Goal: Feedback & Contribution: Submit feedback/report problem

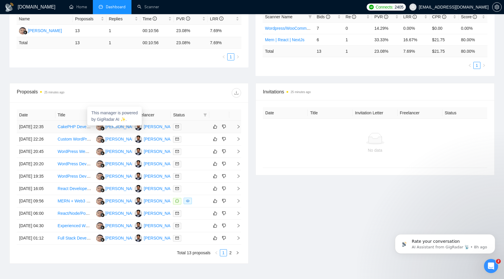
scroll to position [148, 0]
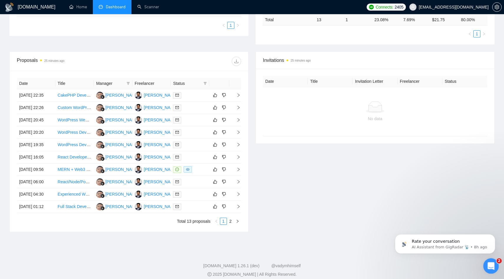
click at [492, 264] on icon "Open Intercom Messenger" at bounding box center [491, 266] width 10 height 10
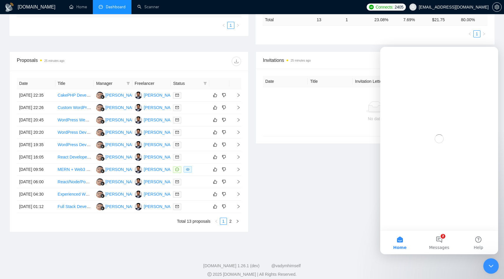
scroll to position [0, 0]
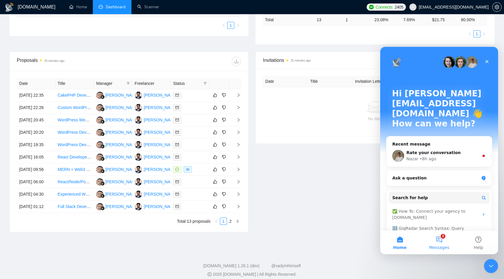
click at [439, 240] on button "2 Messages" at bounding box center [439, 243] width 39 height 24
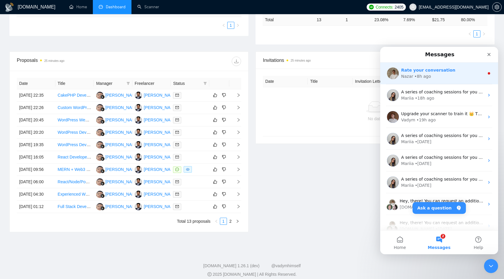
click at [435, 75] on div "Nazar • 8h ago" at bounding box center [442, 76] width 83 height 6
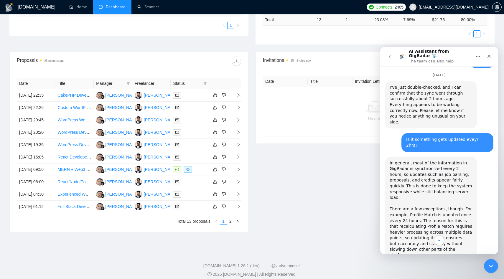
scroll to position [756, 0]
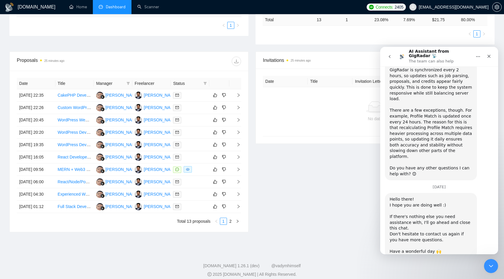
click at [453, 279] on span "Amazing" at bounding box center [454, 284] width 11 height 11
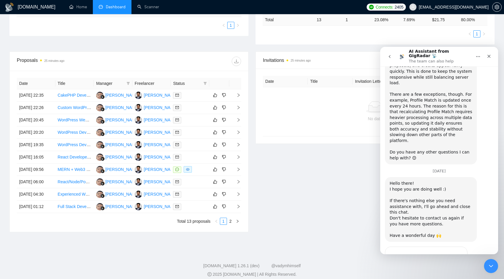
click at [336, 194] on div "Invitations 25 minutes ago Date Title Invitation Letter Freelancer Status No da…" at bounding box center [375, 142] width 246 height 181
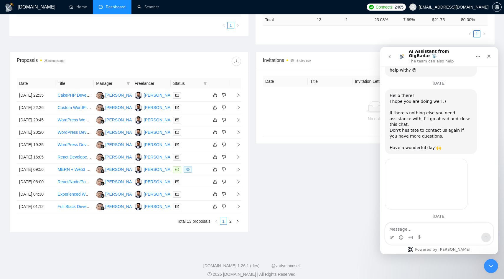
scroll to position [889, 0]
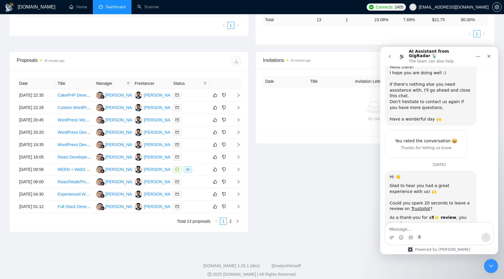
click at [391, 57] on button "go back" at bounding box center [389, 56] width 11 height 11
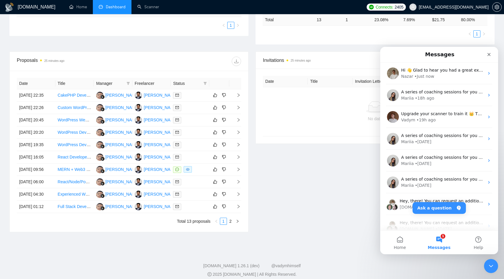
scroll to position [0, 0]
click at [491, 55] on icon "Close" at bounding box center [489, 54] width 5 height 5
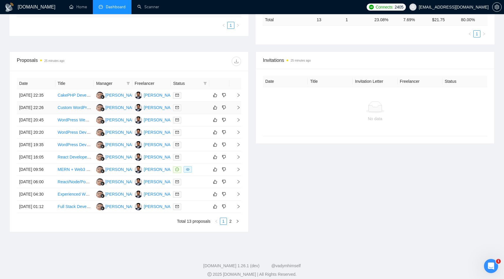
click at [199, 111] on div at bounding box center [190, 107] width 34 height 7
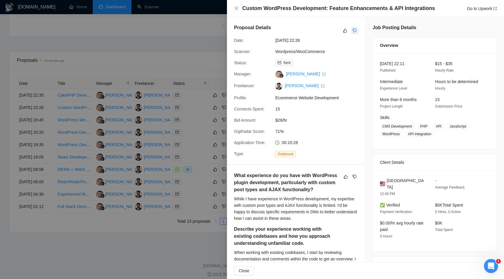
click at [356, 30] on icon "dislike" at bounding box center [355, 30] width 4 height 5
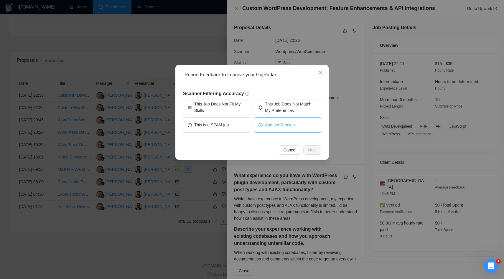
click at [266, 128] on button "Another Reason" at bounding box center [288, 124] width 68 height 15
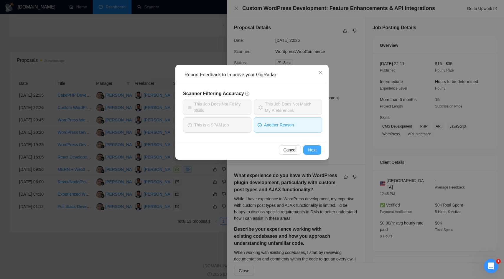
click at [309, 152] on span "Next" at bounding box center [312, 150] width 9 height 6
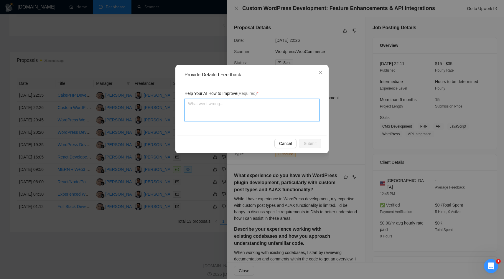
click at [255, 116] on textarea at bounding box center [252, 110] width 135 height 22
type textarea "I"
type textarea "I h"
type textarea "I ha"
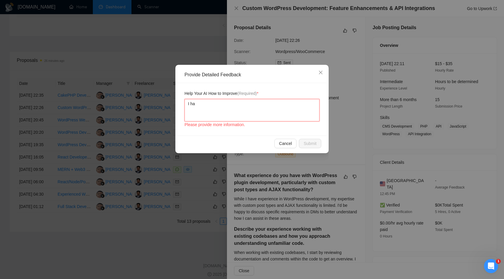
type textarea "I hav"
type textarea "I have"
type textarea "I have e"
type textarea "I have ex"
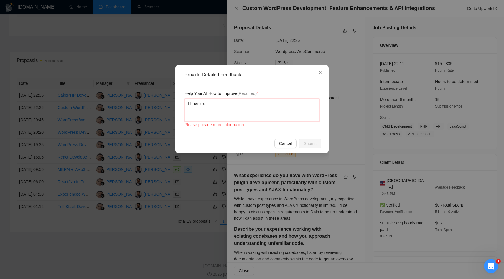
type textarea "I have ex["
type textarea "I have ex"
type textarea "I have exp"
type textarea "I have expe"
type textarea "I have exper"
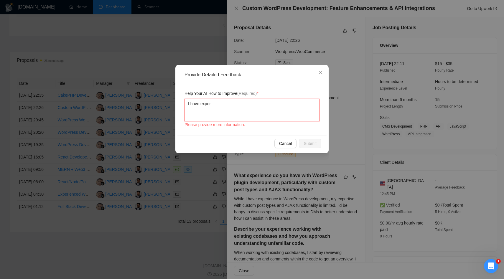
type textarea "I have experi"
type textarea "I have experie"
type textarea "I have experien"
type textarea "I have experienc"
type textarea "I have experience"
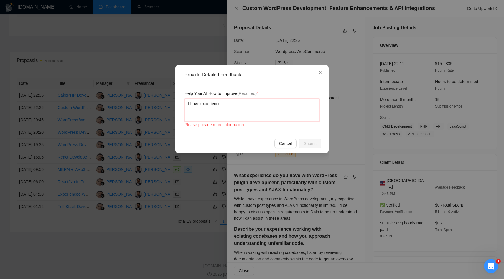
type textarea "I have experience"
type textarea "I have experience i"
type textarea "I have experience in"
type textarea "I have experience in w"
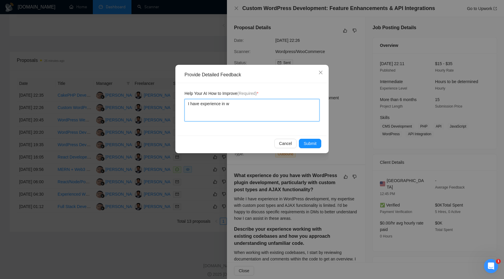
type textarea "I have experience in wo"
type textarea "I have experience in wor"
type textarea "I have experience in work"
type textarea "I have experience in worki"
type textarea "I have experience in workin"
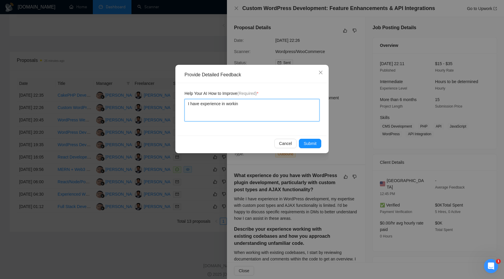
type textarea "I have experience in working"
type textarea "I have experience in working w"
type textarea "I have experience in working wi"
type textarea "I have experience in working wit"
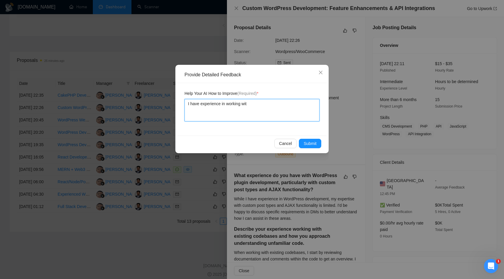
type textarea "I have experience in working with"
type textarea "I have experience in working with C"
type textarea "I have experience in working with Cu"
type textarea "I have experience in working with Cus"
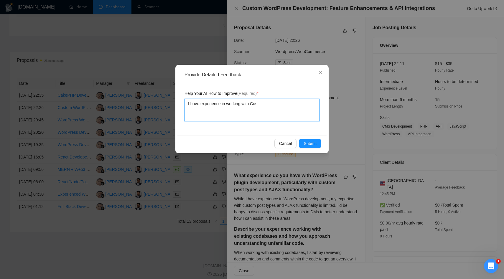
type textarea "I have experience in working with Cust"
type textarea "I have experience in working with Custom"
type textarea "I have experience in working with Customn"
type textarea "I have experience in working with Custom"
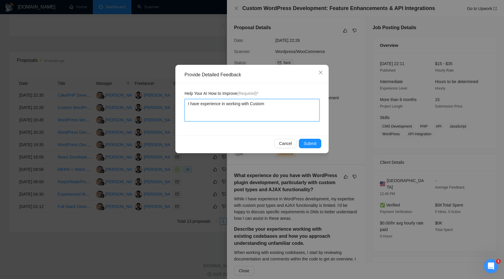
type textarea "I have experience in working with Custom P"
type textarea "I have experience in working with Custom Po"
type textarea "I have experience in working with Custom Pot"
type textarea "I have experience in working with Custom Po"
type textarea "I have experience in working with Custom Pos"
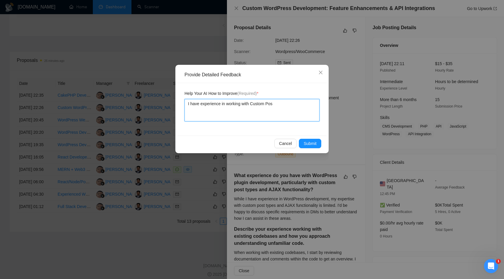
type textarea "I have experience in working with Custom Post"
type textarea "I have experience in working with Custom Posty"
type textarea "I have experience in working with Custom Postyp"
type textarea "I have experience in working with Custom Postype"
type textarea "I have experience in working with Custom Postyp"
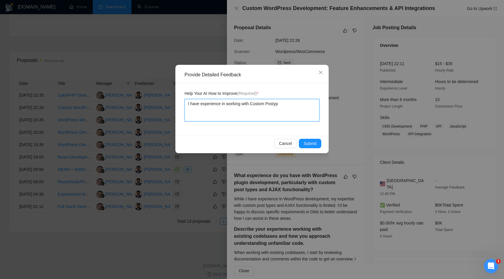
type textarea "I have experience in working with Custom Posty"
type textarea "I have experience in working with Custom Post"
type textarea "I have experience in working with Custom Post t"
type textarea "I have experience in working with Custom Post ty"
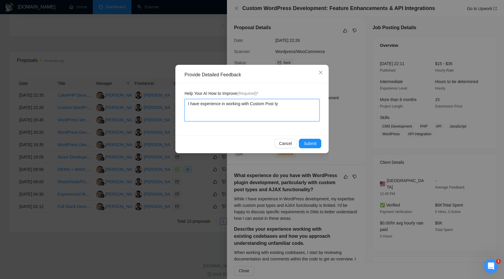
type textarea "I have experience in working with Custom Post typ"
type textarea "I have experience in working with Custom Post type"
type textarea "I have experience in working with Custom Post types"
type textarea "I have experience in working with Custom Post types i"
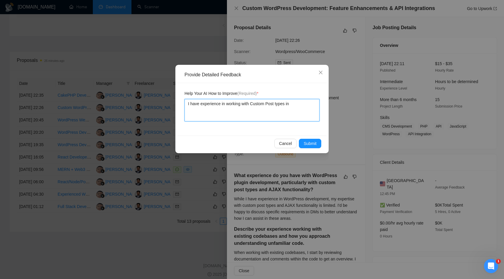
type textarea "I have experience in working with Custom Post types inw"
type textarea "I have experience in working with Custom Post types inw o"
type textarea "I have experience in working with Custom Post types inw"
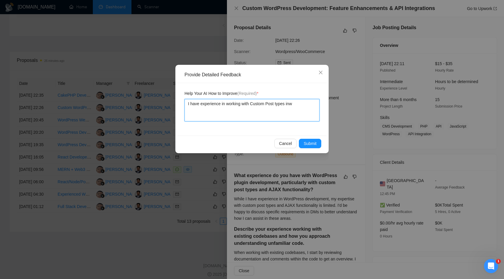
type textarea "I have experience in working with Custom Post types in"
type textarea "I have experience in working with Custom Post types in w"
type textarea "I have experience in working with Custom Post types in wo"
type textarea "I have experience in working with Custom Post types in wor"
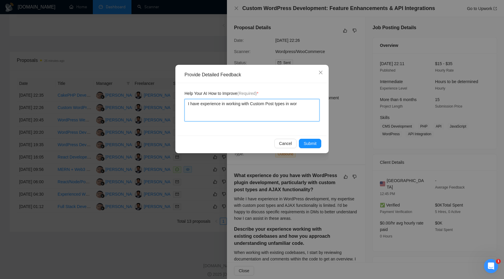
type textarea "I have experience in working with Custom Post types in word"
type textarea "I have experience in working with Custom Post types in wordp"
type textarea "I have experience in working with Custom Post types in wordpr"
type textarea "I have experience in working with Custom Post types in wordpre"
type textarea "I have experience in working with Custom Post types in wordpres"
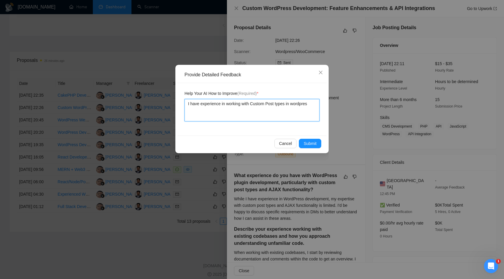
type textarea "I have experience in working with Custom Post types in wordpress"
type textarea "I have experience in working with Custom Post types in wordpress a"
type textarea "I have experience in working with Custom Post types in wordpress an"
type textarea "I have experience in working with Custom Post types in wordpress and"
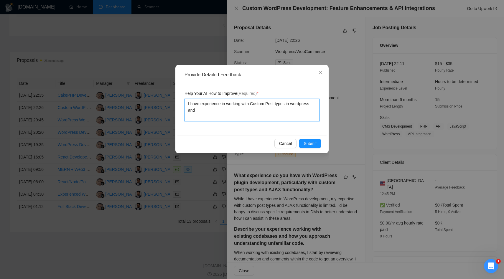
type textarea "I have experience in working with Custom Post types in wordpress and"
type textarea "I have experience in working with Custom Post types in wordpress and w"
type textarea "I have experience in working with Custom Post types in wordpress and wo"
type textarea "I have experience in working with Custom Post types in wordpress and woo"
type textarea "I have experience in working with Custom Post types in wordpress and wooc"
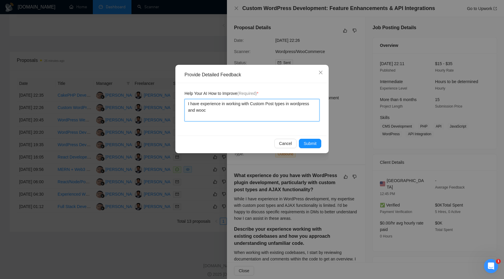
type textarea "I have experience in working with Custom Post types in wordpress and wooco"
type textarea "I have experience in working with Custom Post types in wordpress and woocom"
type textarea "I have experience in working with Custom Post types in wordpress and woocomm"
type textarea "I have experience in working with Custom Post types in wordpress and woocomme"
type textarea "I have experience in working with Custom Post types in wordpress and woocommer"
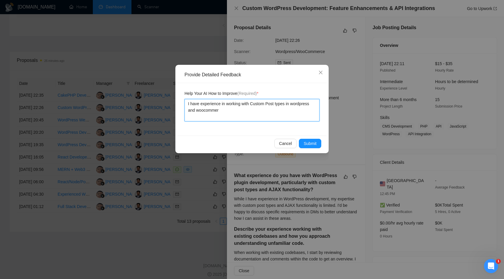
type textarea "I have experience in working with Custom Post types in wordpress and woocommerc"
type textarea "I have experience in working with Custom Post types in wordpress and woocommerce"
type textarea "I have experience in working with Custom Post types in wordpress and woocommerc…"
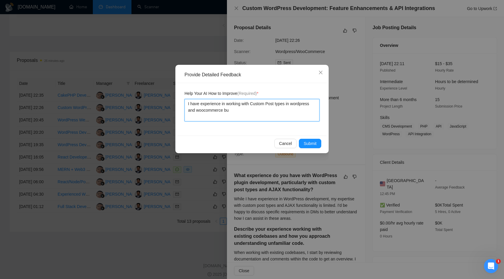
type textarea "I have experience in working with Custom Post types in wordpress and woocommerc…"
click at [315, 141] on span "Submit" at bounding box center [310, 143] width 13 height 6
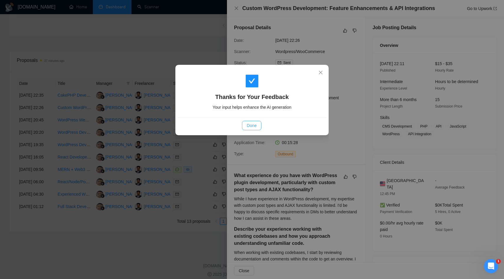
click at [258, 125] on button "Done" at bounding box center [251, 125] width 19 height 9
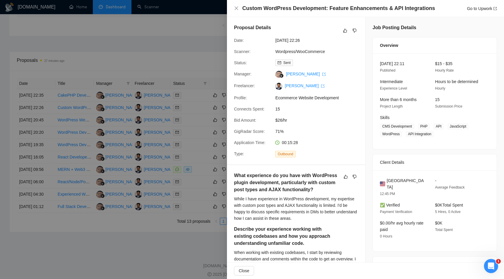
click at [193, 159] on div at bounding box center [252, 139] width 504 height 279
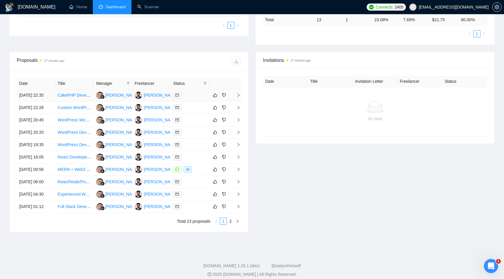
click at [199, 102] on td at bounding box center [190, 95] width 39 height 12
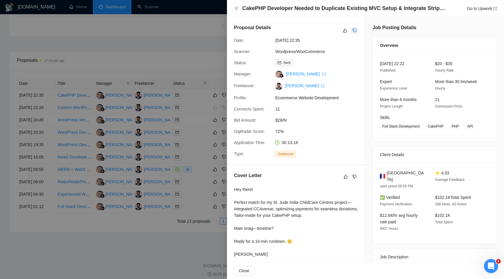
click at [356, 32] on icon "dislike" at bounding box center [355, 30] width 4 height 5
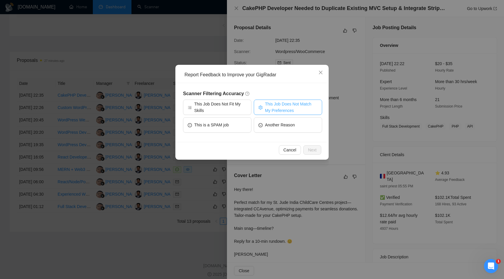
click at [268, 112] on span "This Job Does Not Match My Preferences" at bounding box center [291, 107] width 52 height 13
click at [312, 147] on span "Next" at bounding box center [312, 150] width 9 height 6
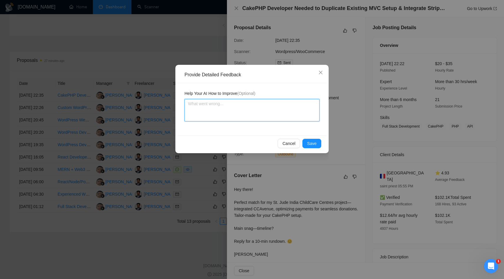
click at [266, 116] on textarea at bounding box center [252, 110] width 135 height 22
click at [319, 143] on button "Save" at bounding box center [311, 143] width 19 height 9
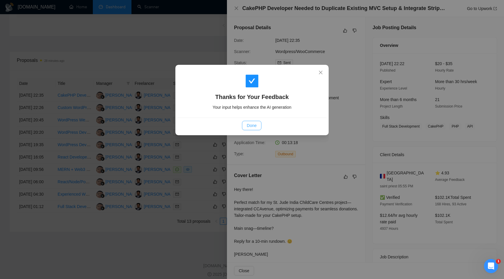
click at [252, 128] on span "Done" at bounding box center [252, 125] width 10 height 6
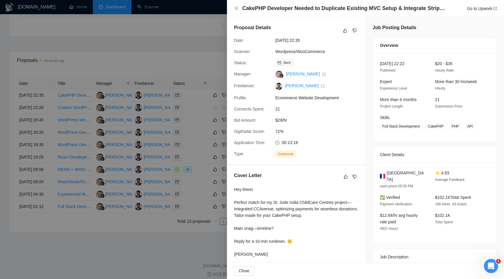
click at [182, 169] on div at bounding box center [252, 139] width 504 height 279
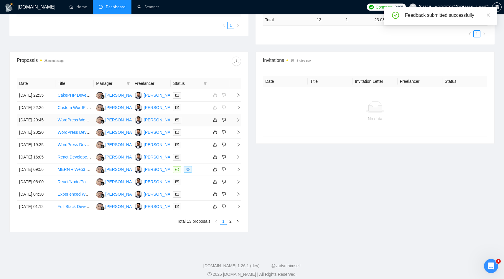
click at [194, 124] on div at bounding box center [190, 120] width 34 height 7
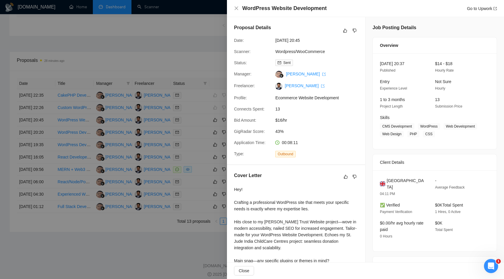
click at [129, 61] on div at bounding box center [252, 139] width 504 height 279
